Goal: Information Seeking & Learning: Learn about a topic

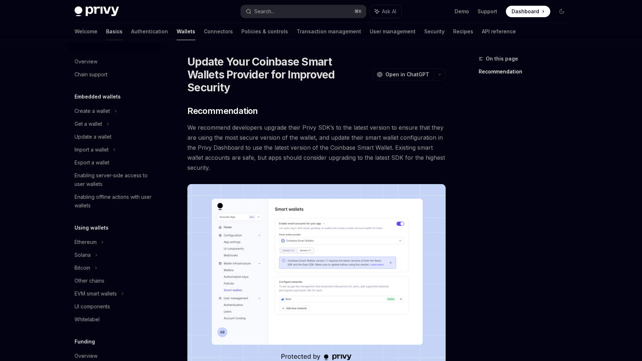
click at [106, 34] on link "Basics" at bounding box center [114, 31] width 16 height 17
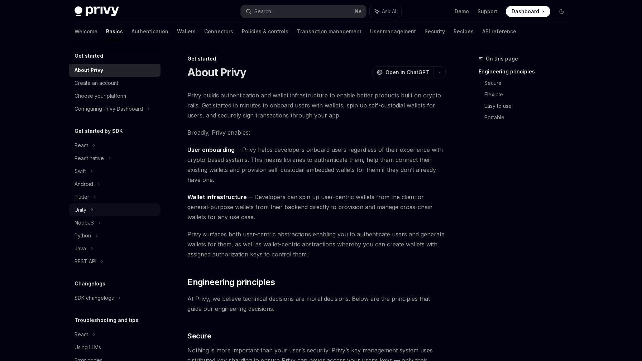
scroll to position [15, 0]
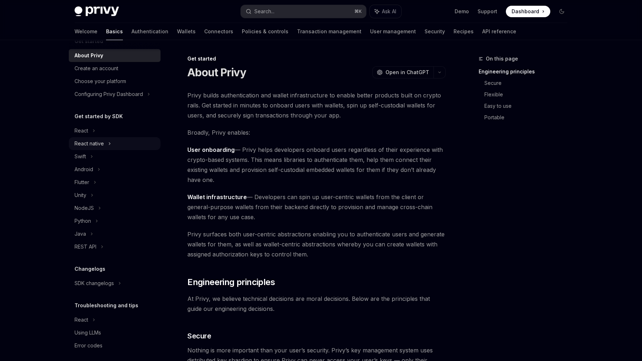
click at [129, 141] on div "React native" at bounding box center [115, 143] width 92 height 13
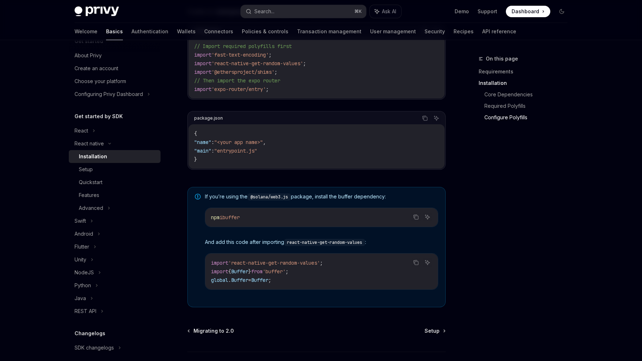
scroll to position [458, 0]
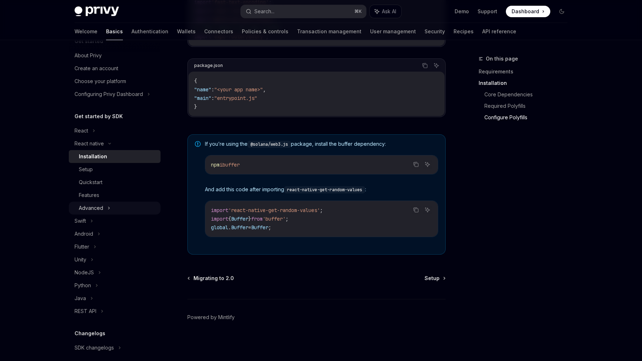
click at [113, 208] on div "Advanced" at bounding box center [115, 208] width 92 height 13
type textarea "*"
